Goal: Download file/media

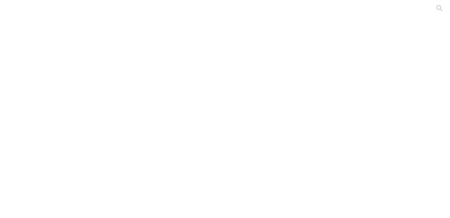
scroll to position [20, 0]
